Goal: Navigation & Orientation: Go to known website

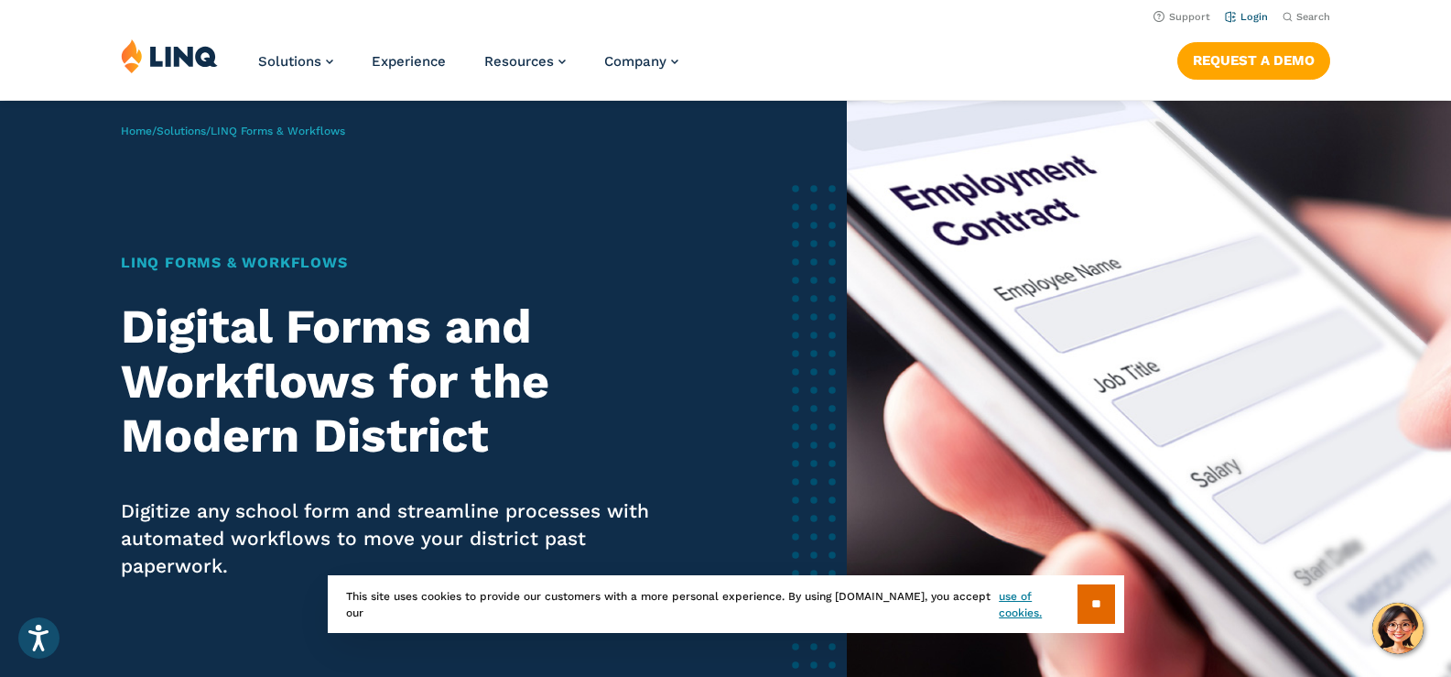
click at [1262, 16] on link "Login" at bounding box center [1246, 17] width 43 height 12
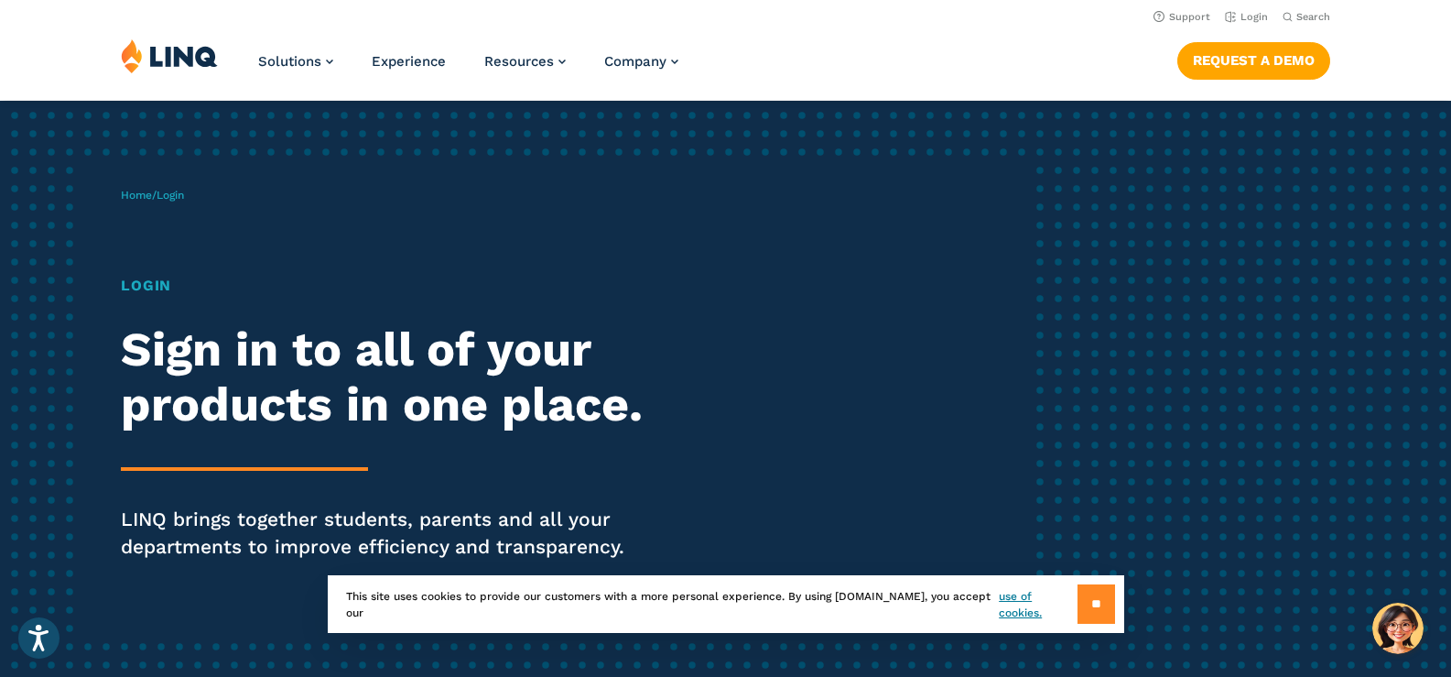
click at [1086, 605] on input "**" at bounding box center [1097, 603] width 38 height 39
